Goal: Check status: Check status

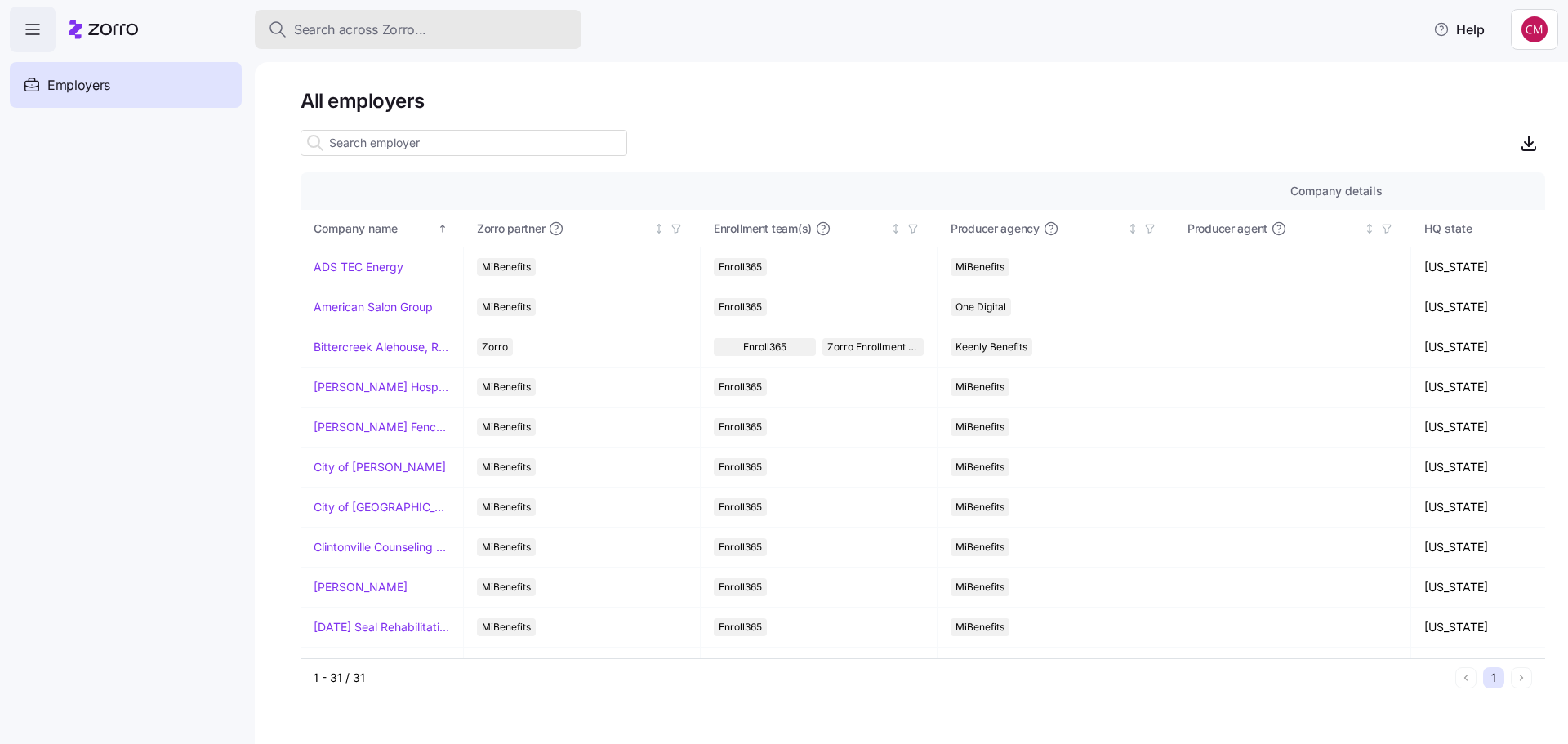
click at [411, 16] on button "Search across Zorro..." at bounding box center [418, 29] width 327 height 40
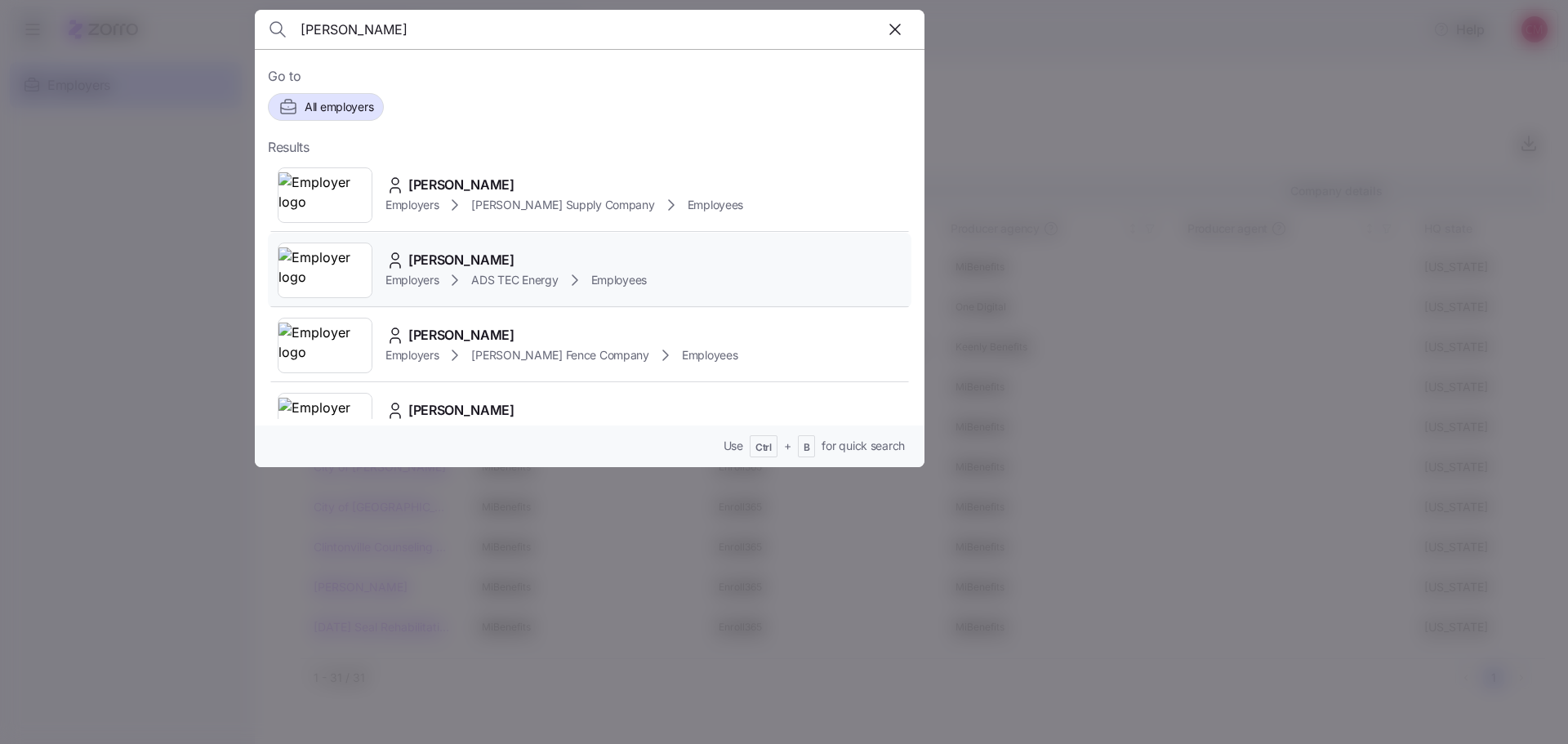
type input "[PERSON_NAME]"
click at [325, 252] on img at bounding box center [325, 270] width 93 height 46
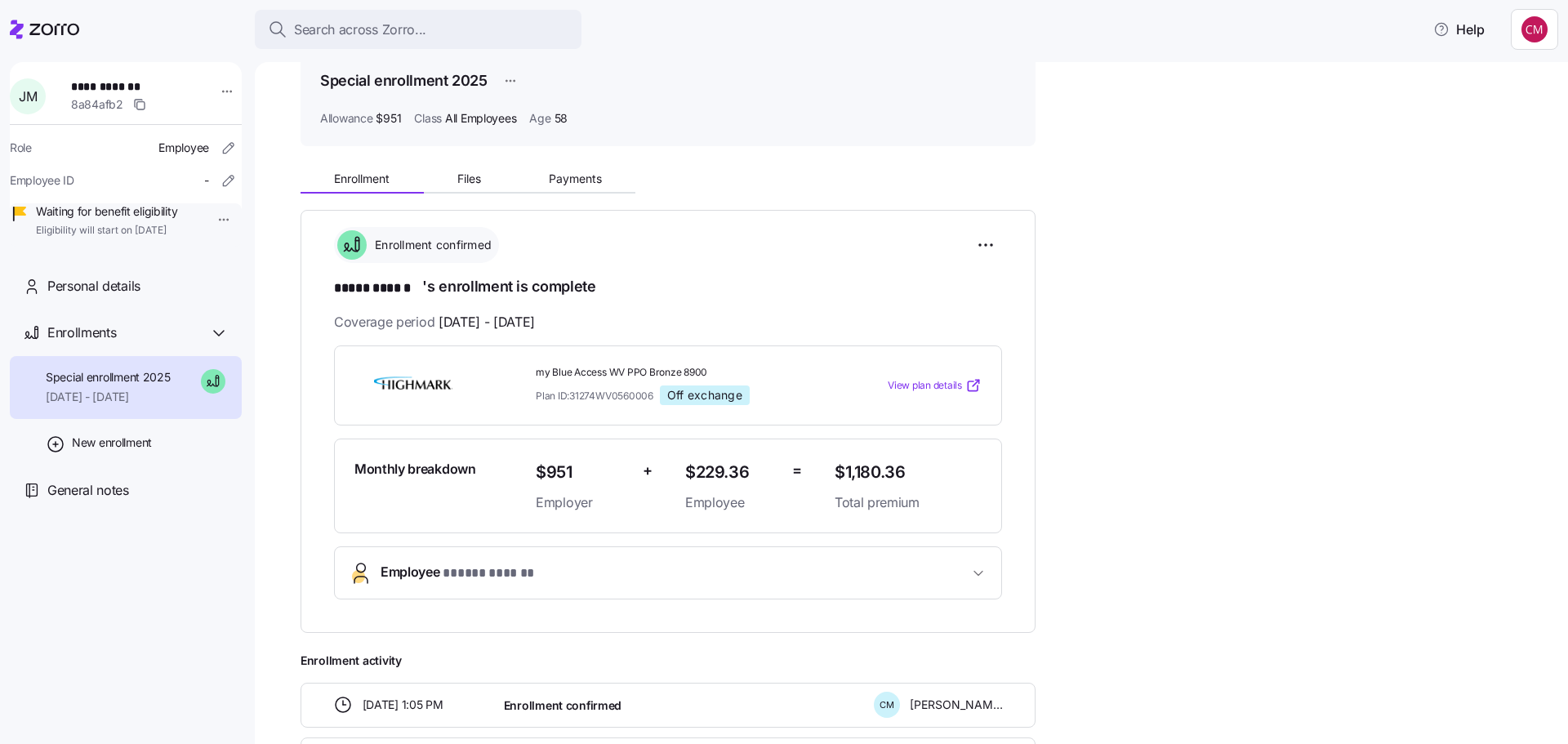
scroll to position [76, 0]
click at [468, 588] on button "Employee * ***** ****** *" at bounding box center [669, 574] width 667 height 52
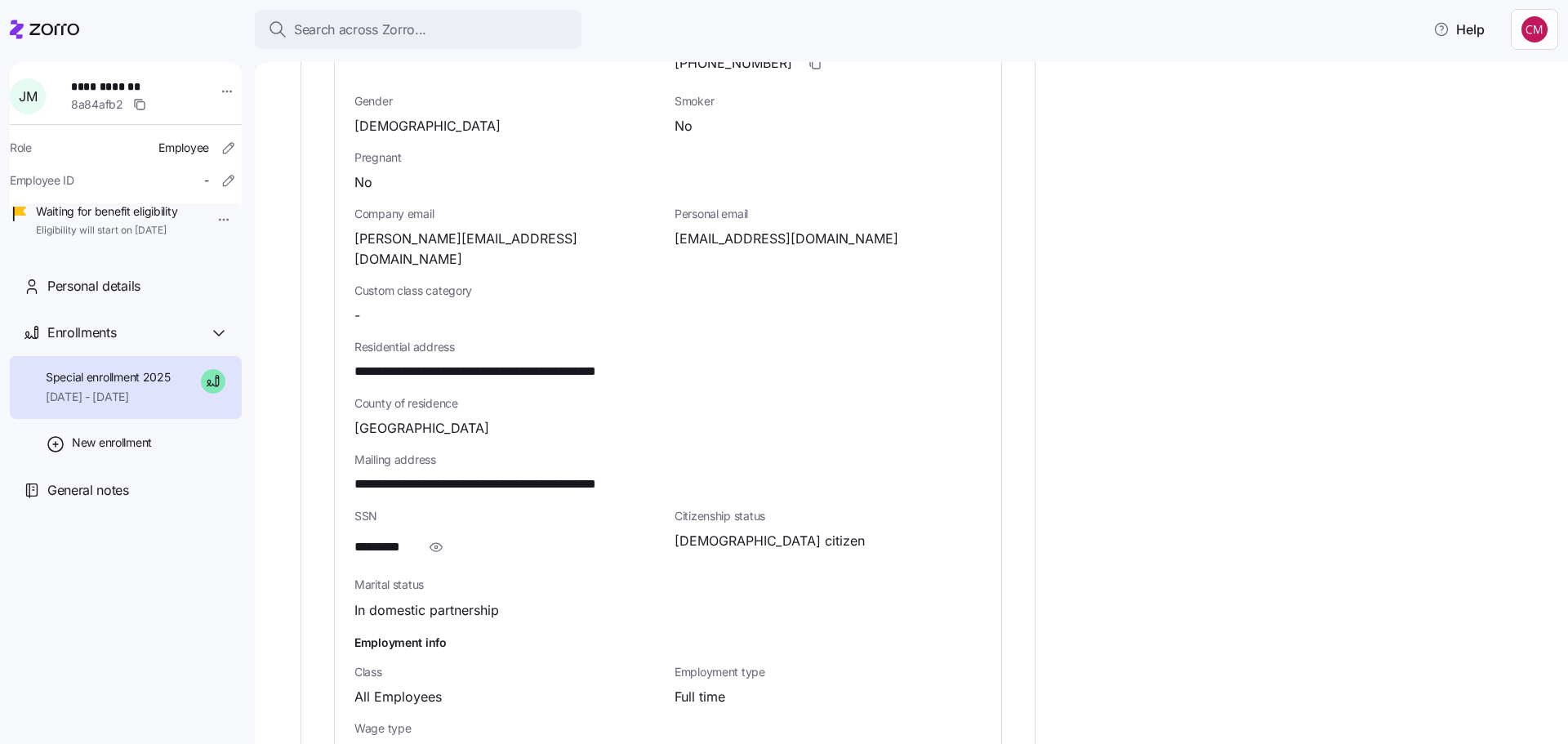
scroll to position [811, 0]
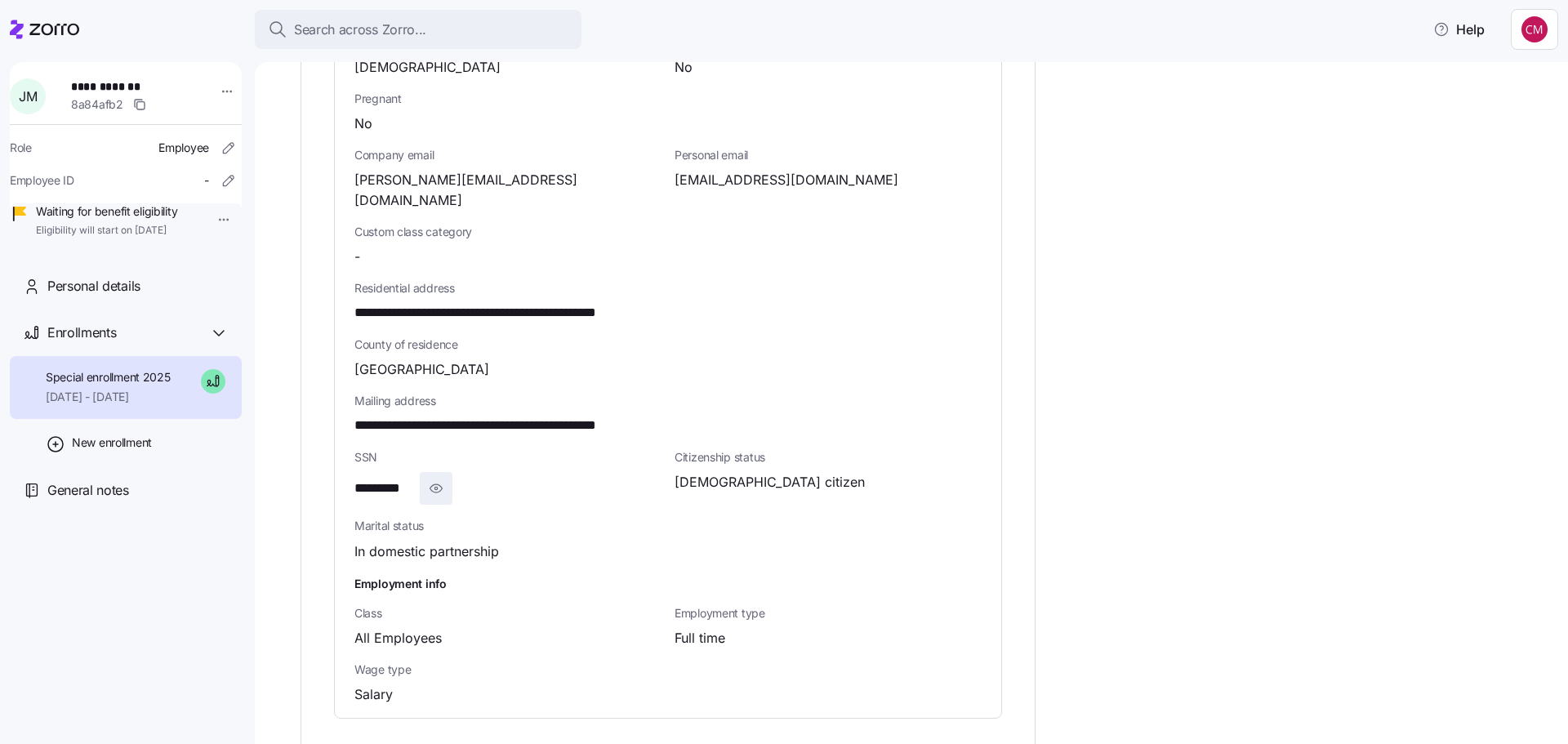
click at [428, 473] on span "button" at bounding box center [436, 488] width 31 height 31
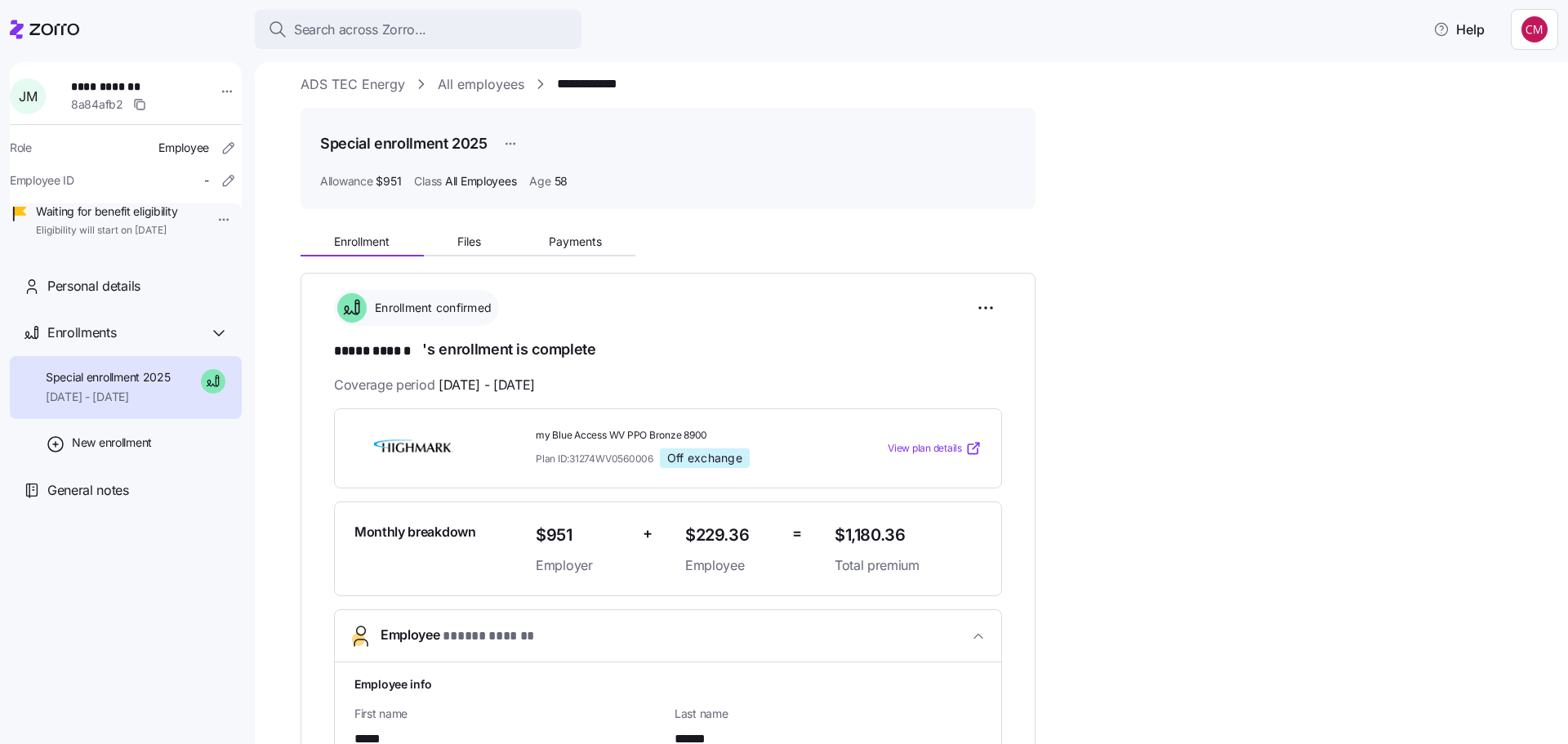
scroll to position [0, 0]
